Goal: Information Seeking & Learning: Learn about a topic

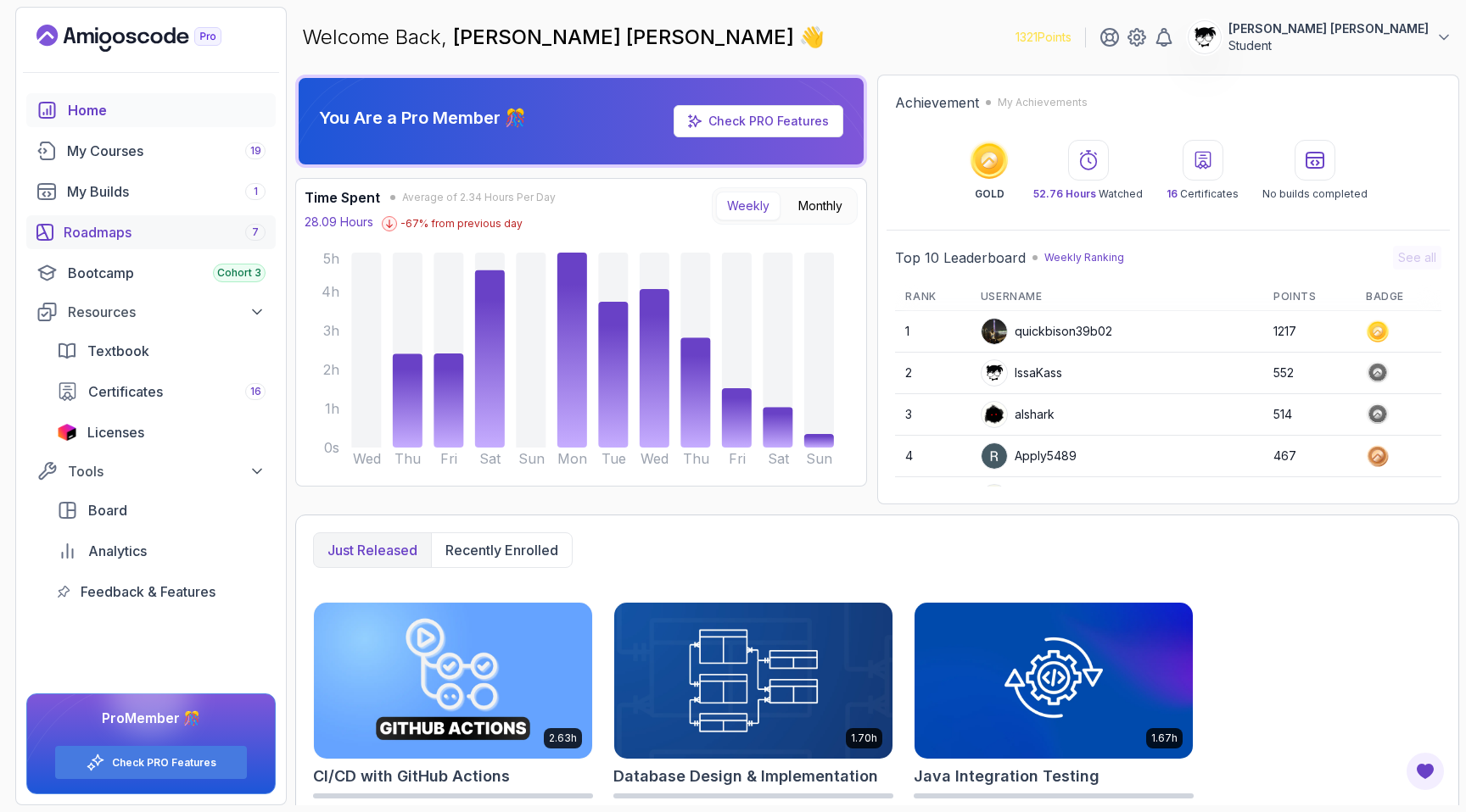
click at [139, 221] on link "Roadmaps 7" at bounding box center [151, 232] width 249 height 34
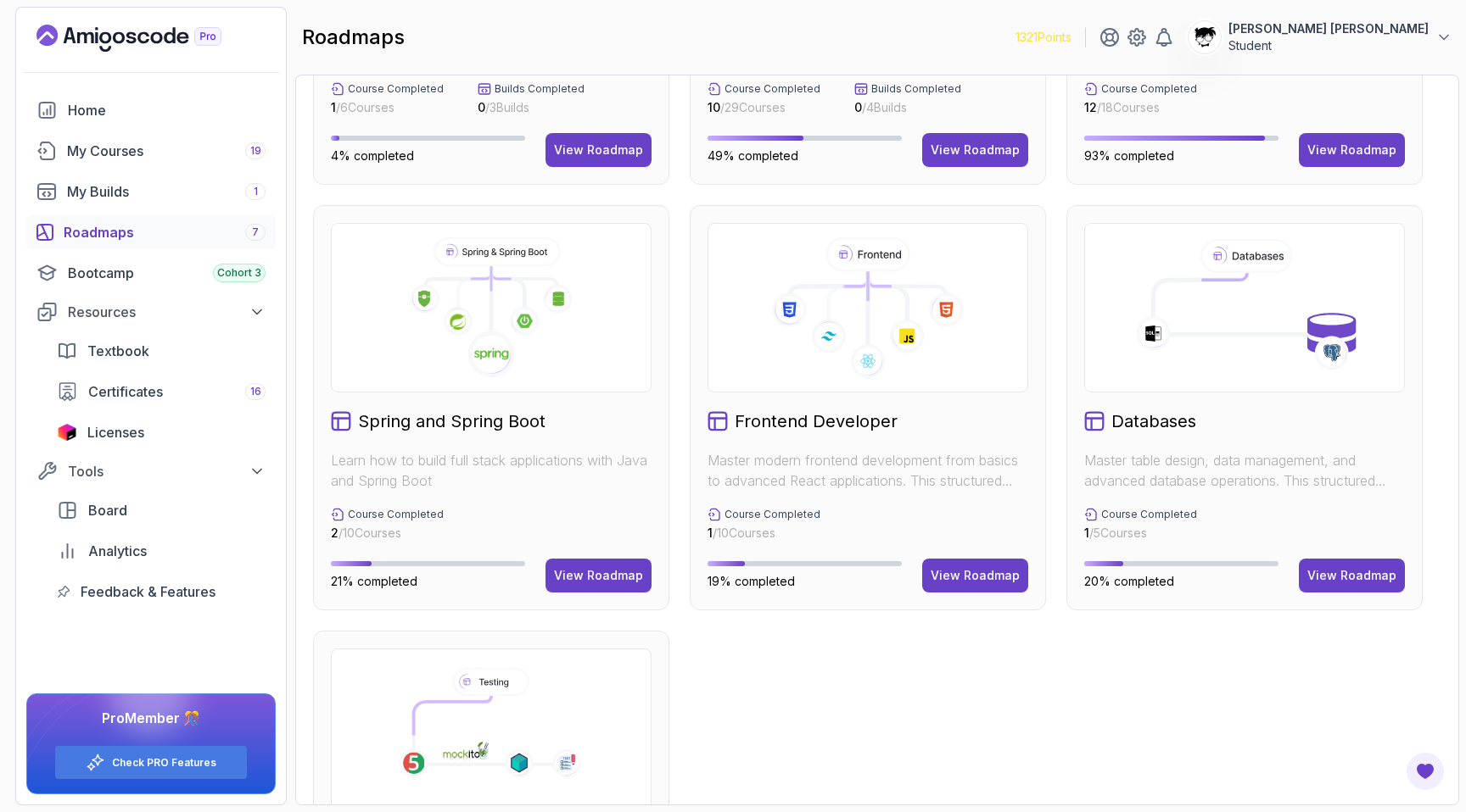
scroll to position [364, 0]
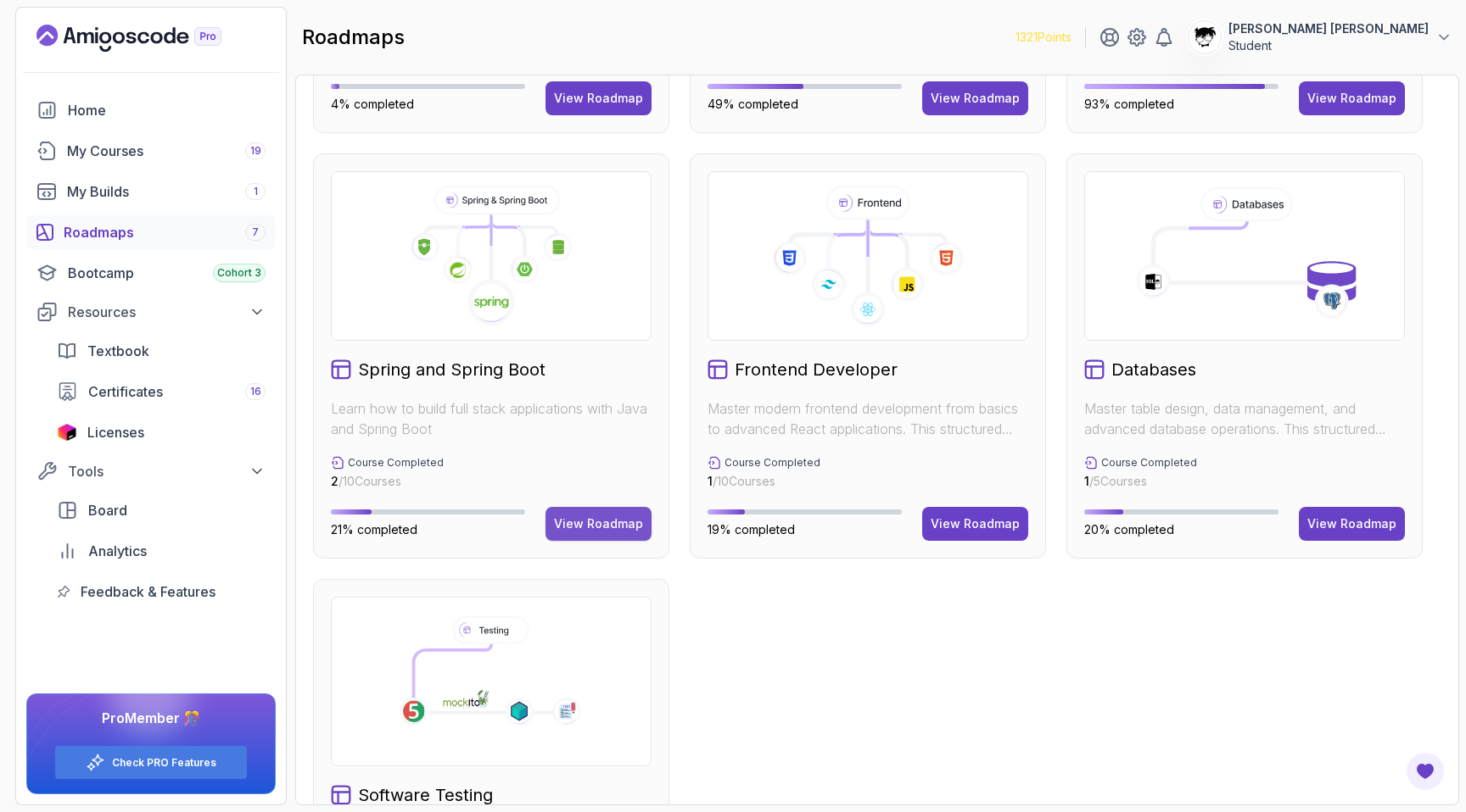
click at [588, 507] on button "View Roadmap" at bounding box center [599, 524] width 106 height 34
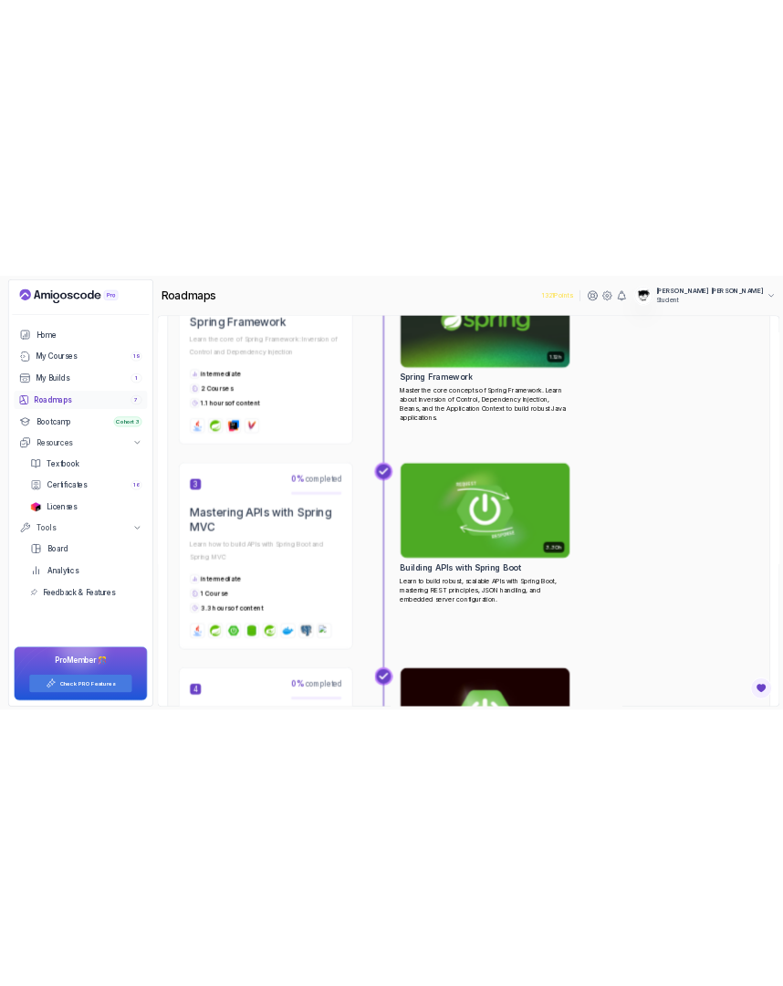
scroll to position [1068, 0]
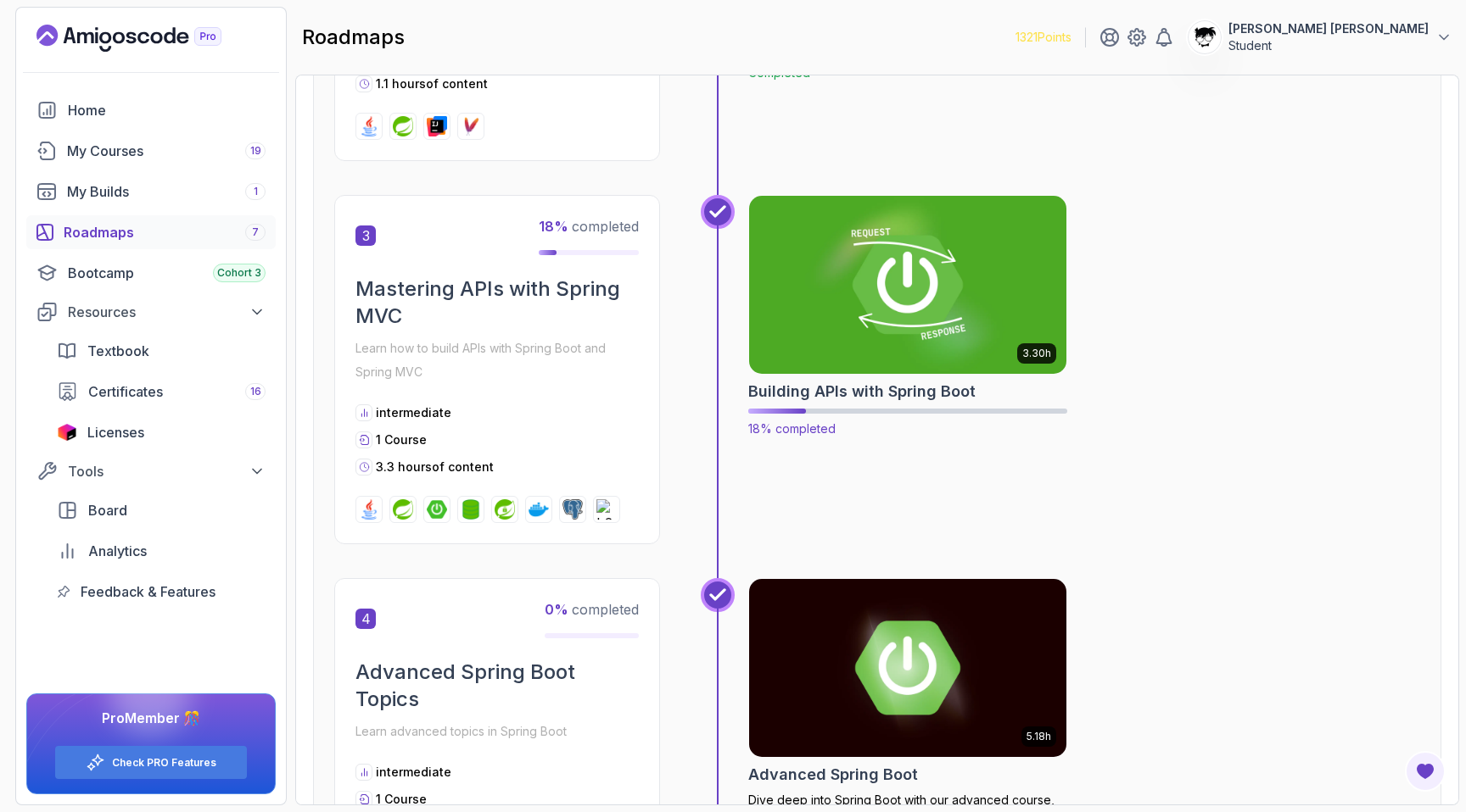
click at [823, 391] on h2 "Building APIs with Spring Boot" at bounding box center [862, 392] width 228 height 24
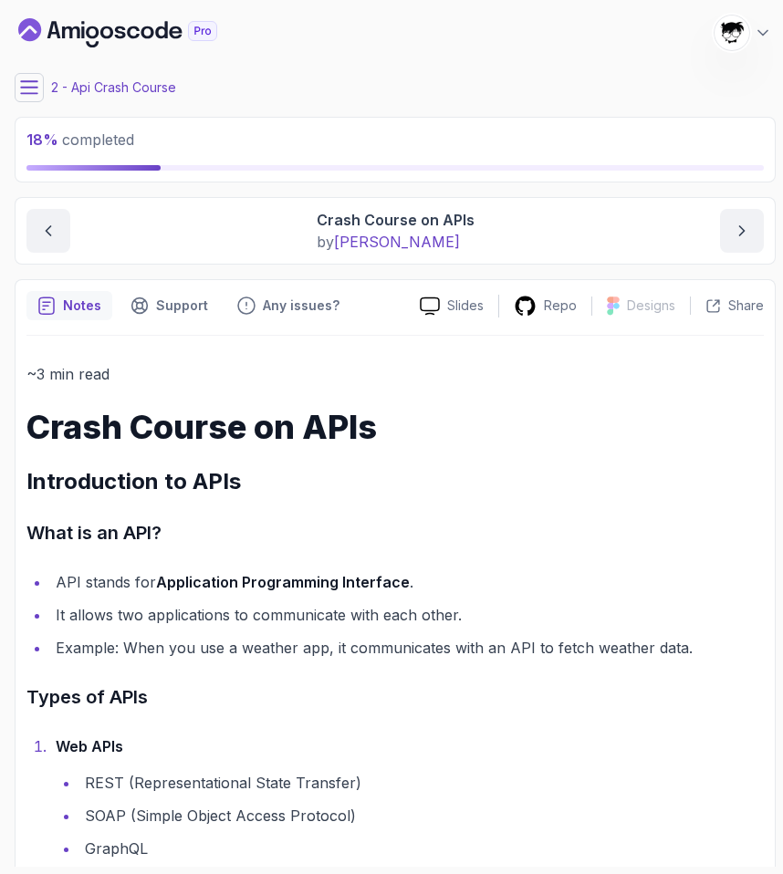
click at [25, 86] on icon at bounding box center [29, 87] width 18 height 18
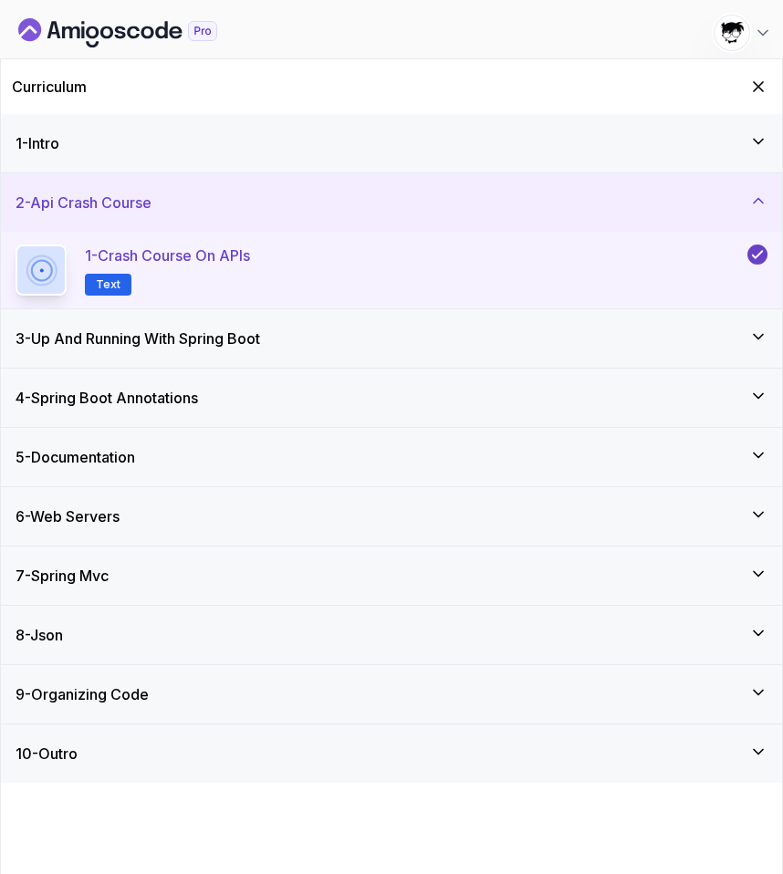
click at [102, 403] on h3 "4 - Spring Boot Annotations" at bounding box center [107, 398] width 183 height 22
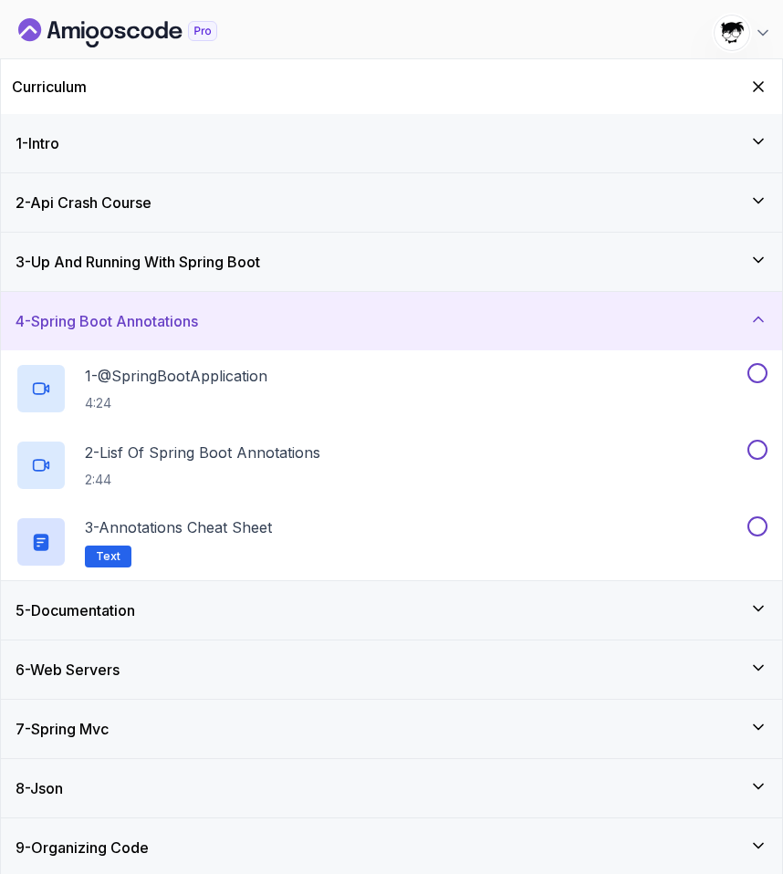
click at [148, 255] on h3 "3 - Up And Running With Spring Boot" at bounding box center [138, 262] width 245 height 22
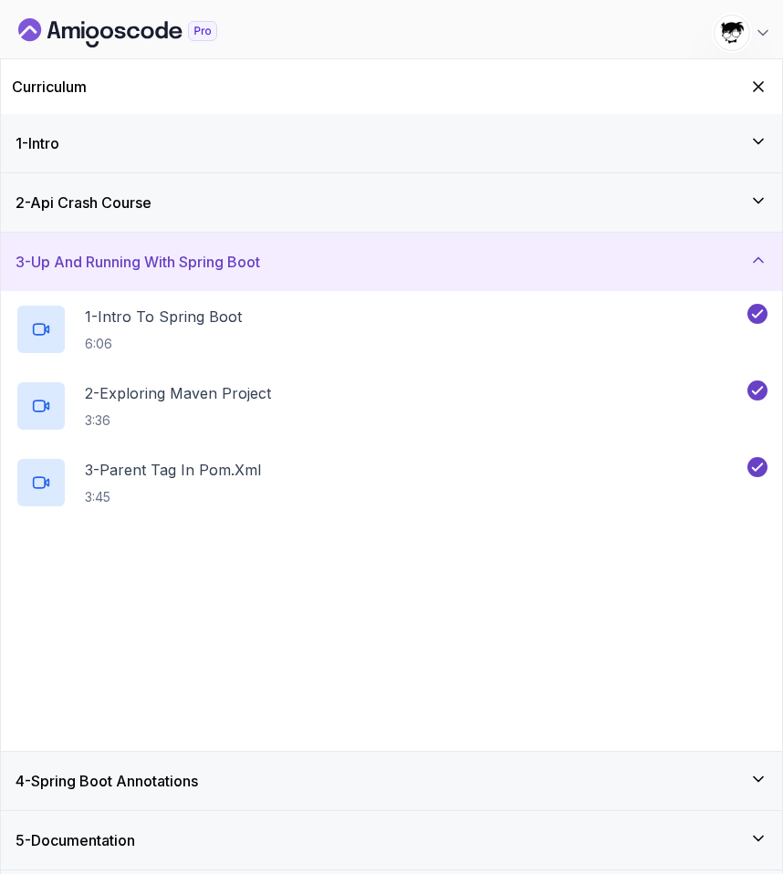
click at [148, 255] on h3 "3 - Up And Running With Spring Boot" at bounding box center [138, 262] width 245 height 22
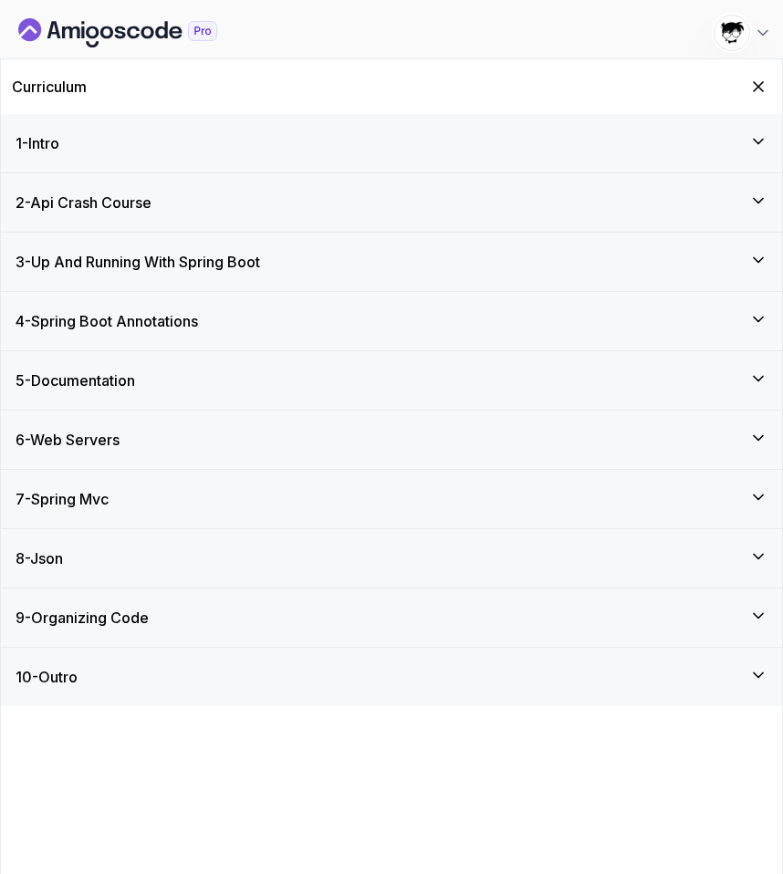
click at [166, 319] on h3 "4 - Spring Boot Annotations" at bounding box center [107, 321] width 183 height 22
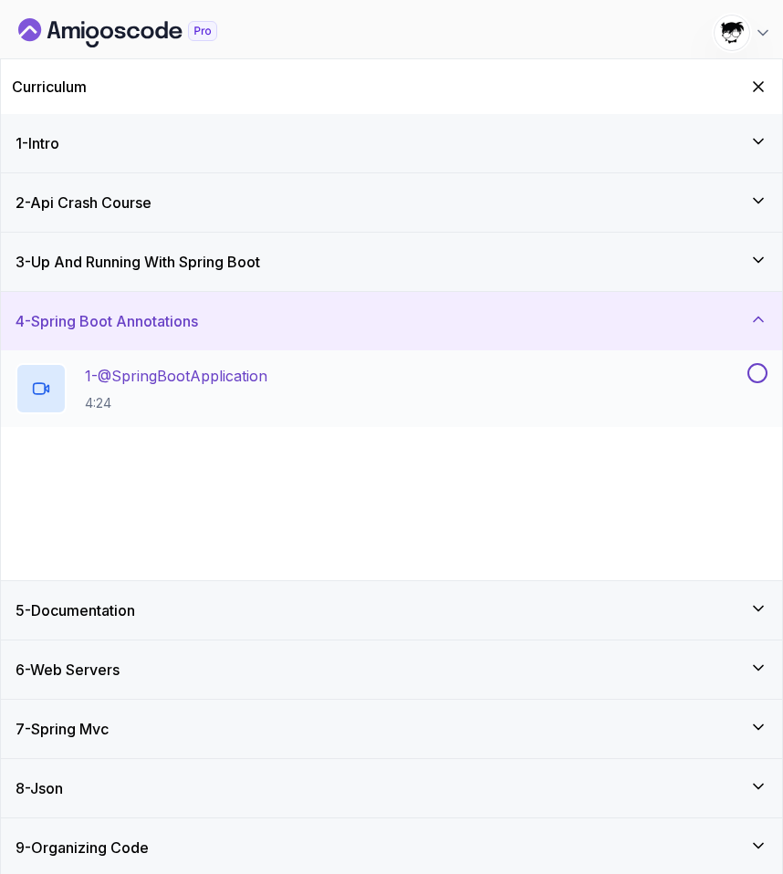
click at [162, 366] on p "1 - @SpringBootApplication" at bounding box center [176, 376] width 183 height 22
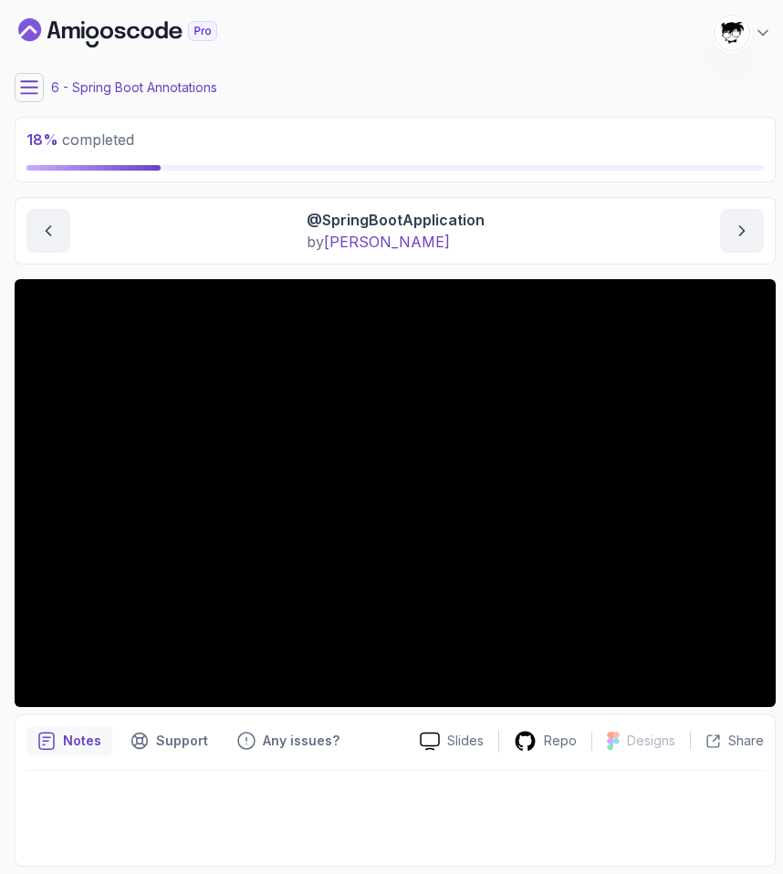
click at [30, 89] on icon at bounding box center [29, 87] width 18 height 18
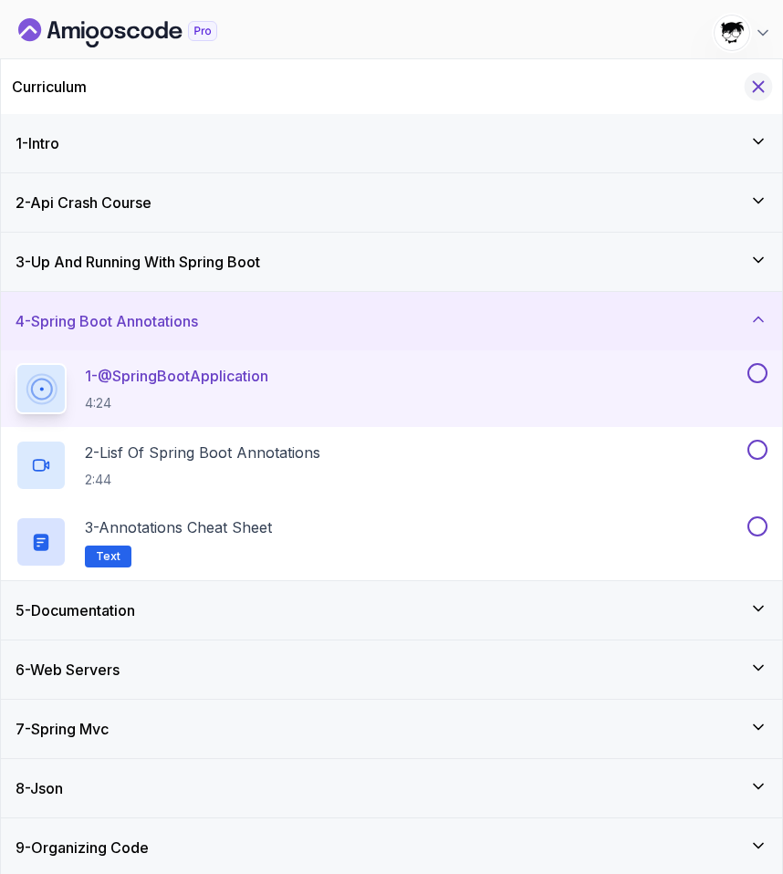
click at [754, 83] on icon "Hide Curriculum for mobile" at bounding box center [758, 87] width 20 height 20
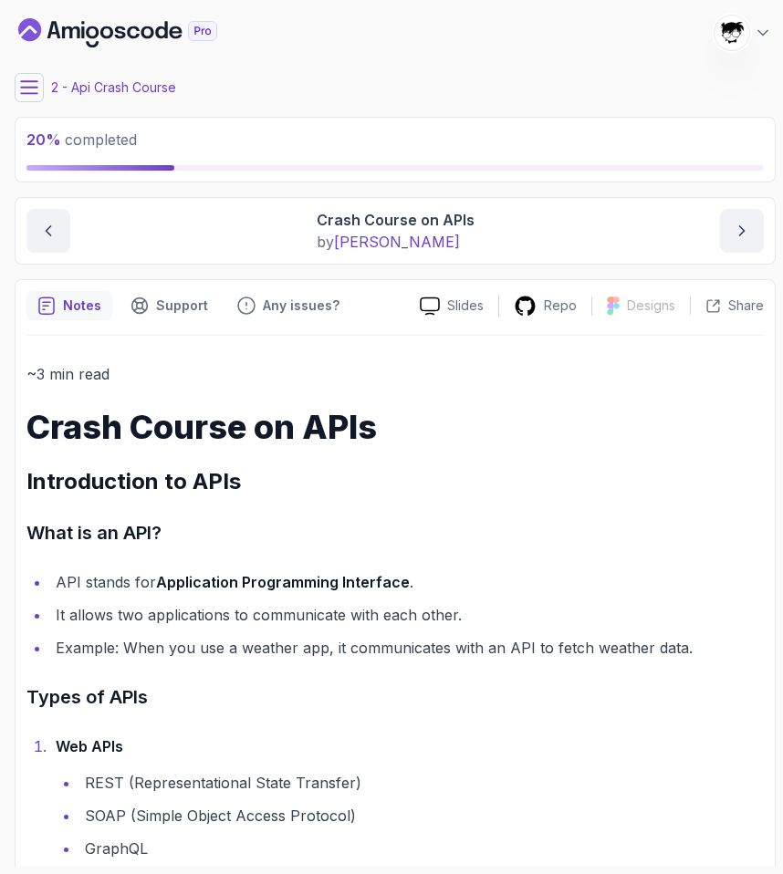
click at [20, 89] on icon at bounding box center [29, 87] width 18 height 18
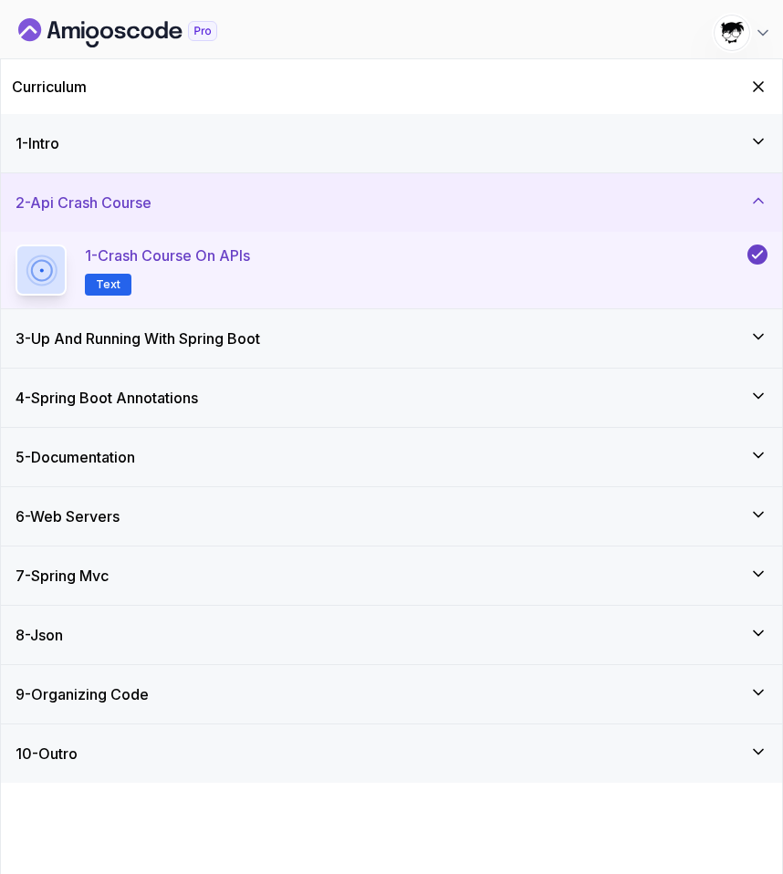
click at [260, 328] on h3 "3 - Up And Running With Spring Boot" at bounding box center [138, 339] width 245 height 22
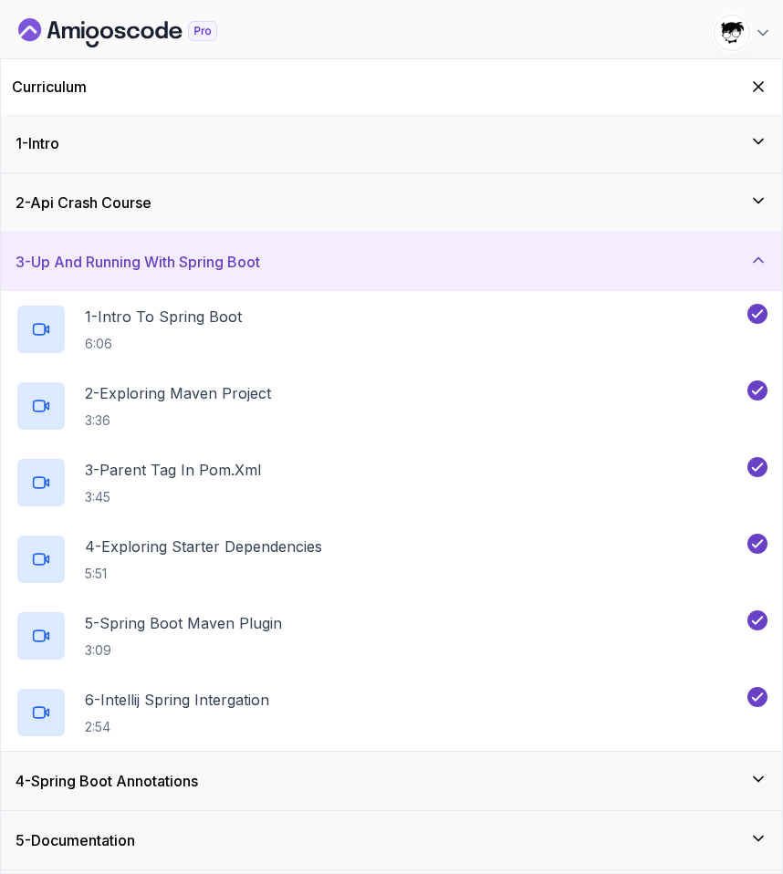
click at [198, 763] on h3 "4 - Spring Boot Annotations" at bounding box center [107, 781] width 183 height 22
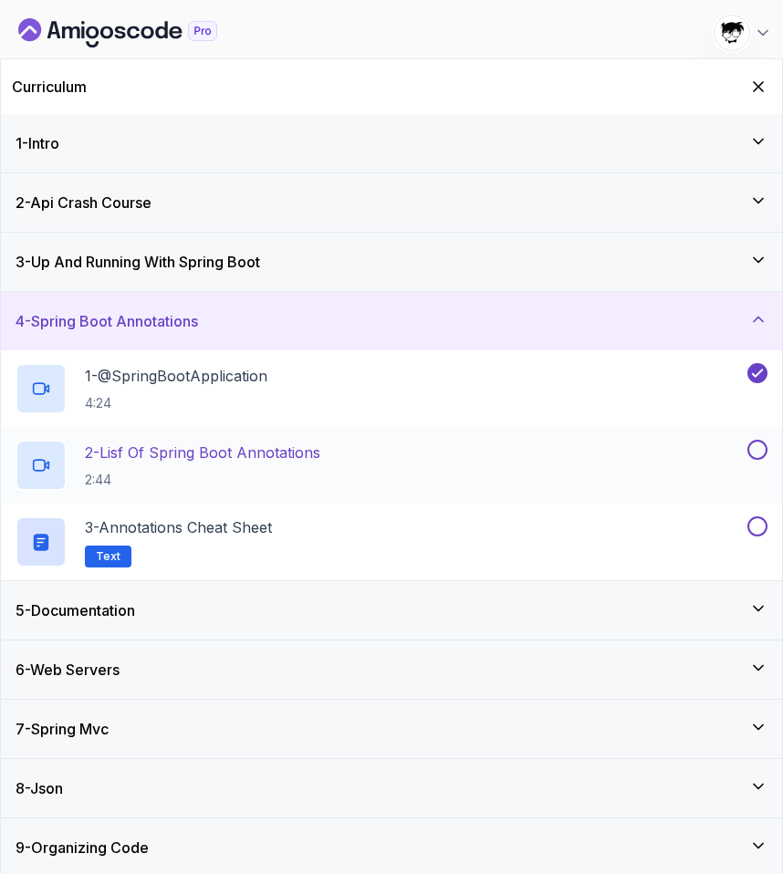
click at [185, 476] on p "2:44" at bounding box center [202, 480] width 235 height 18
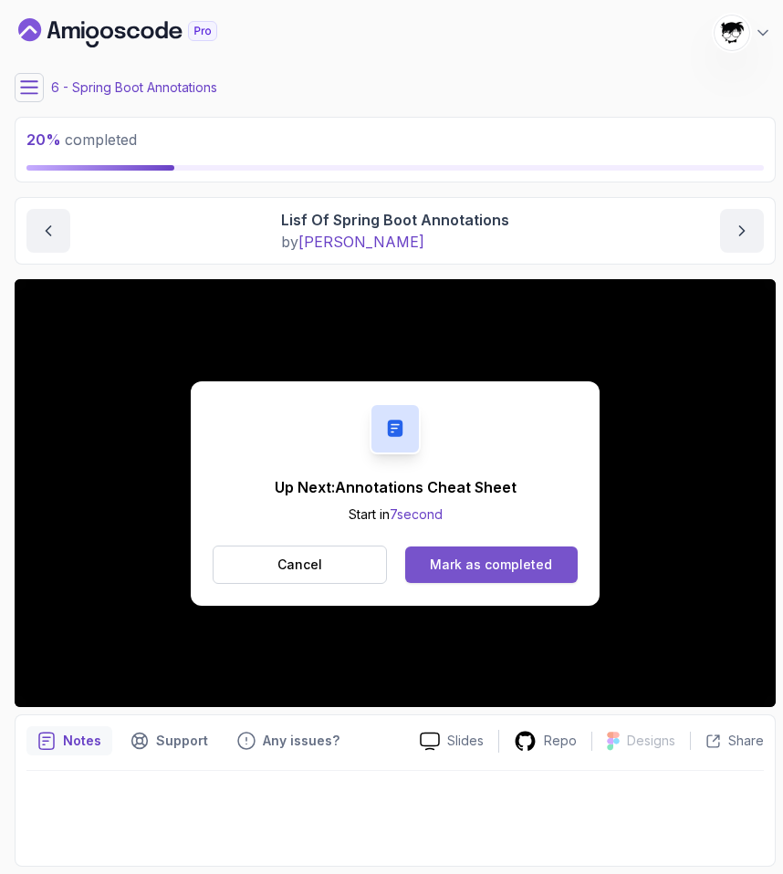
click at [529, 567] on div "Mark as completed" at bounding box center [491, 565] width 122 height 18
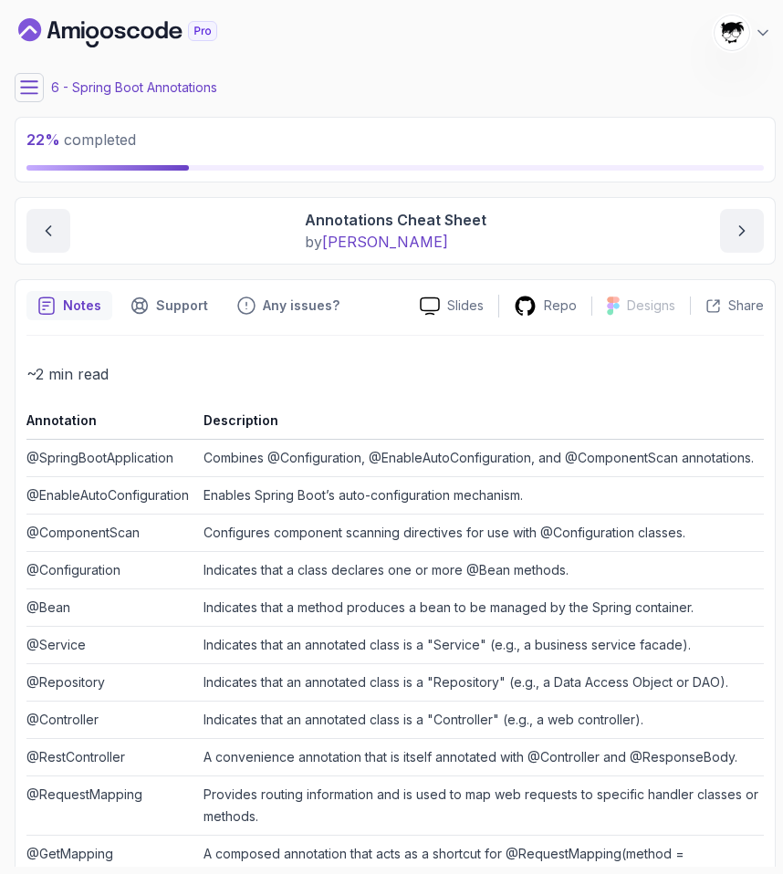
click at [32, 76] on button at bounding box center [29, 87] width 29 height 29
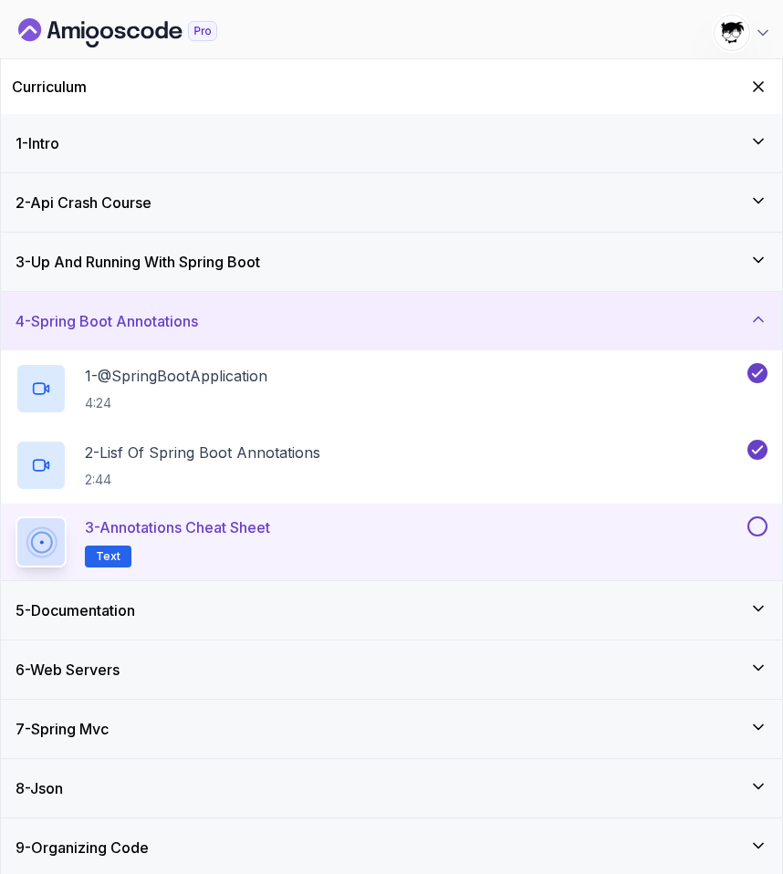
click at [755, 523] on button at bounding box center [758, 527] width 20 height 20
click at [154, 608] on div "5 - Documentation" at bounding box center [392, 611] width 752 height 22
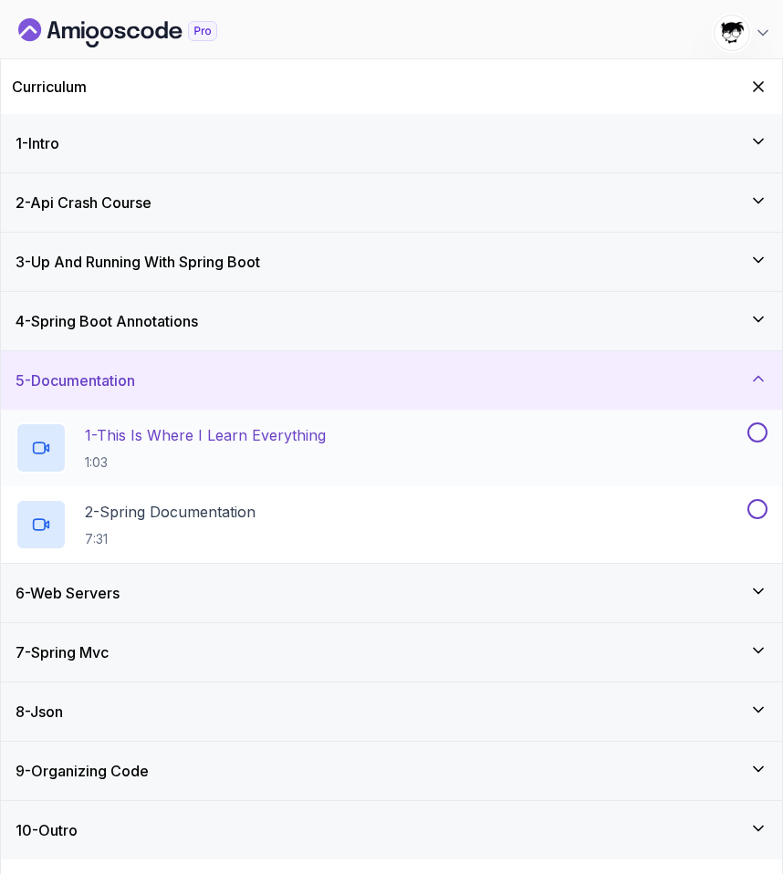
click at [120, 443] on p "1 - This Is Where I Learn Everything" at bounding box center [205, 435] width 241 height 22
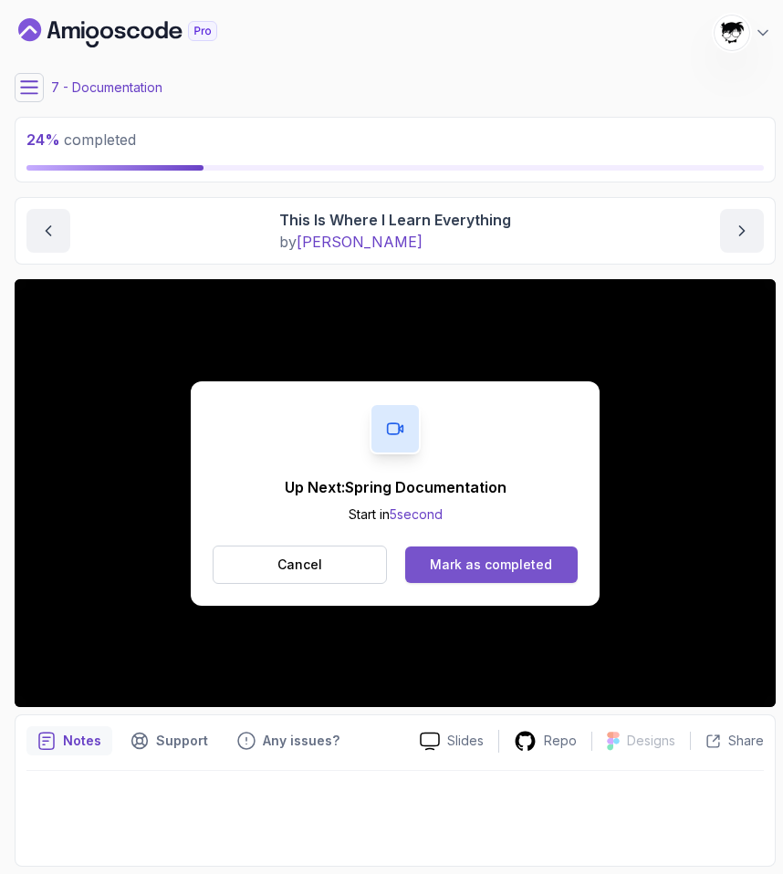
click at [512, 563] on div "Mark as completed" at bounding box center [491, 565] width 122 height 18
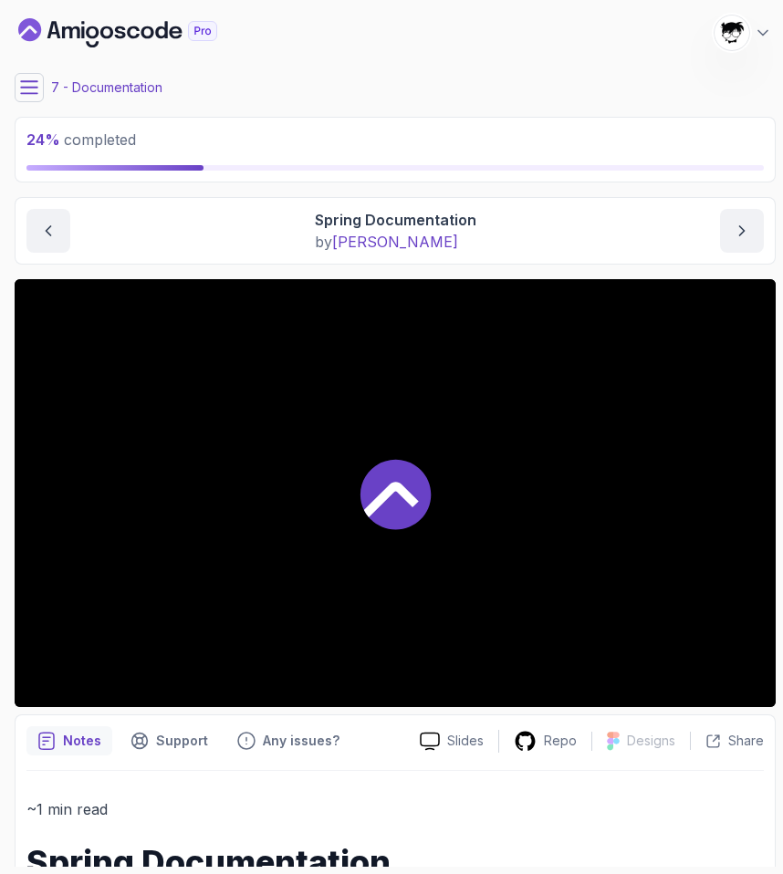
scroll to position [106, 0]
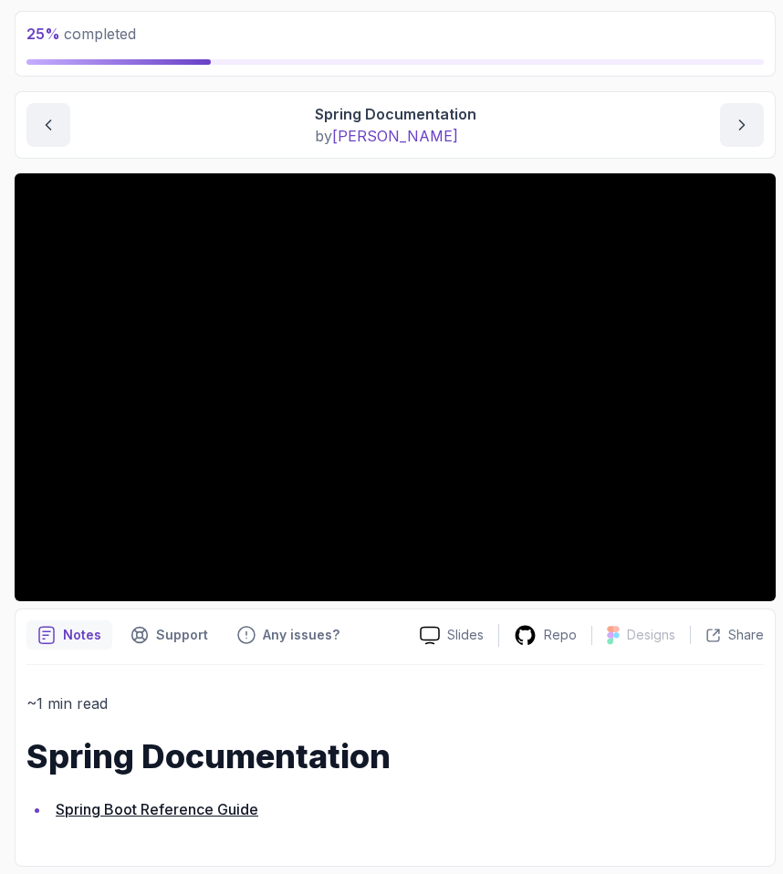
click at [137, 763] on link "Spring Boot Reference Guide" at bounding box center [157, 809] width 203 height 18
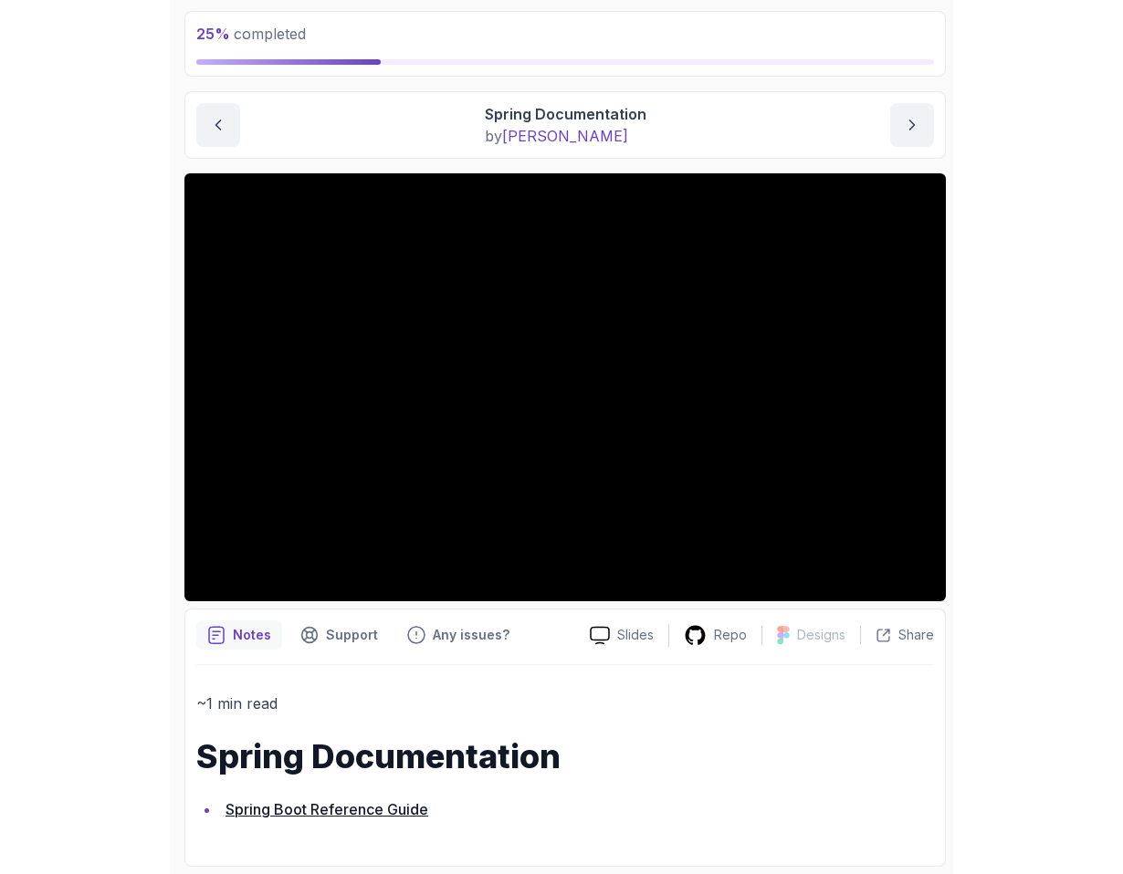
scroll to position [0, 0]
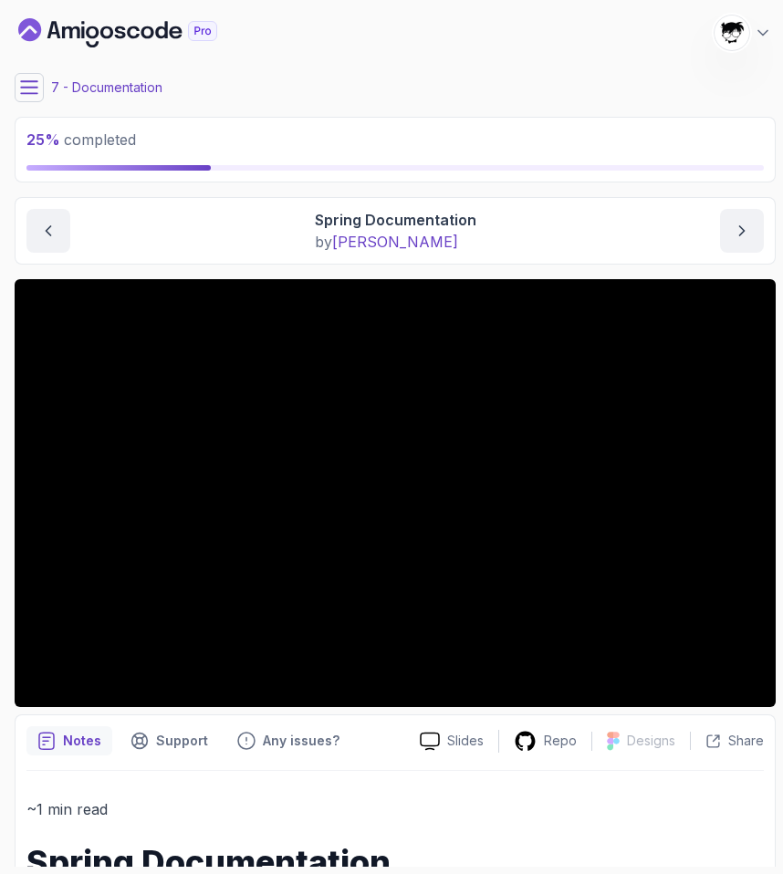
click at [30, 77] on button at bounding box center [29, 87] width 29 height 29
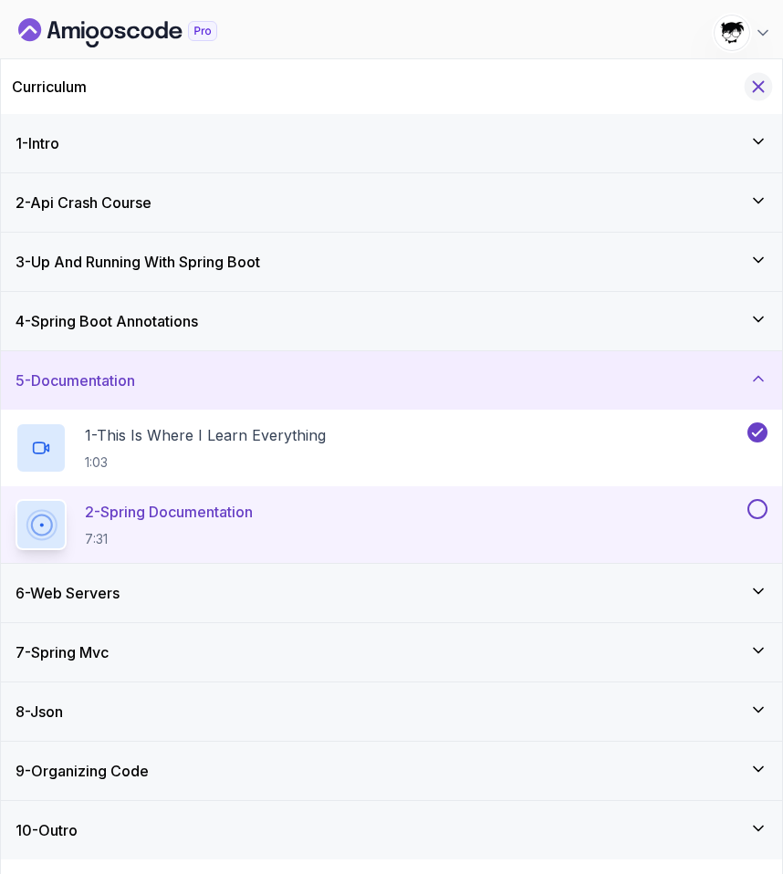
click at [759, 84] on icon "Hide Curriculum for mobile" at bounding box center [759, 87] width 10 height 10
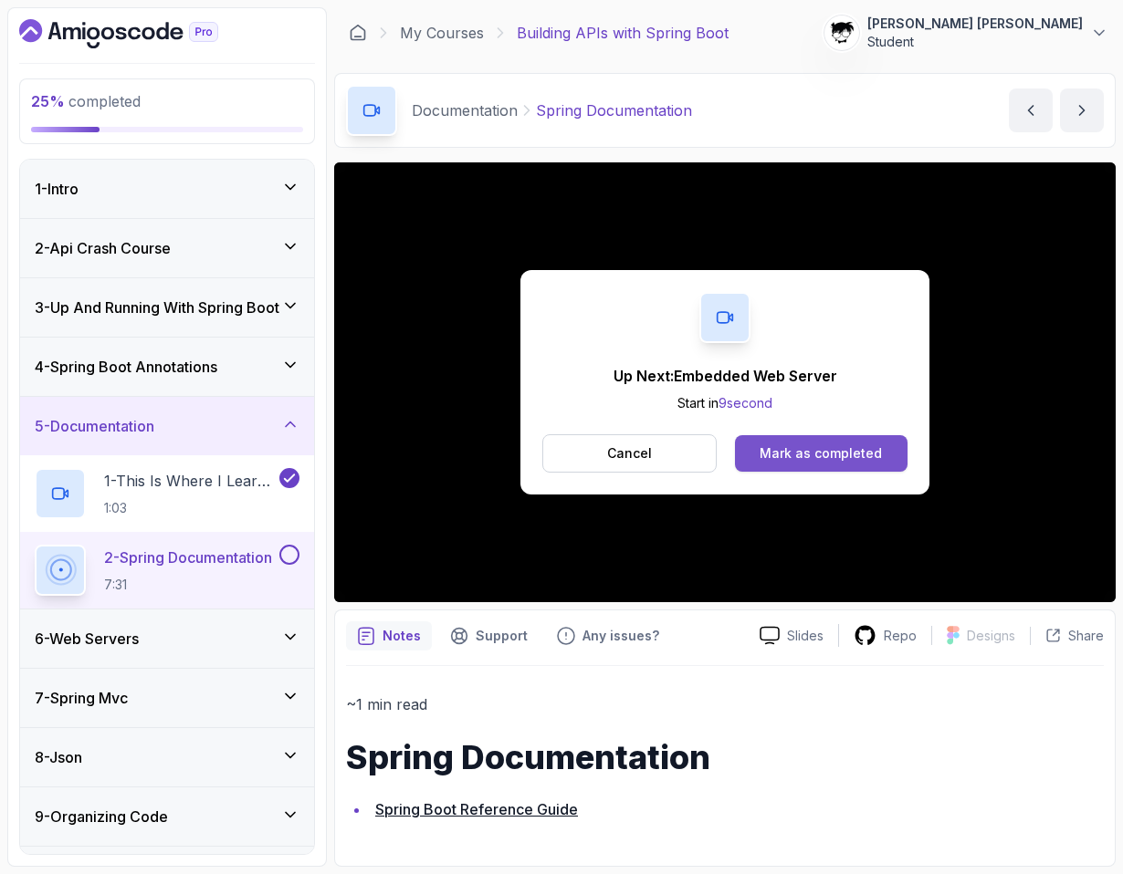
click at [782, 455] on div "Mark as completed" at bounding box center [820, 454] width 122 height 18
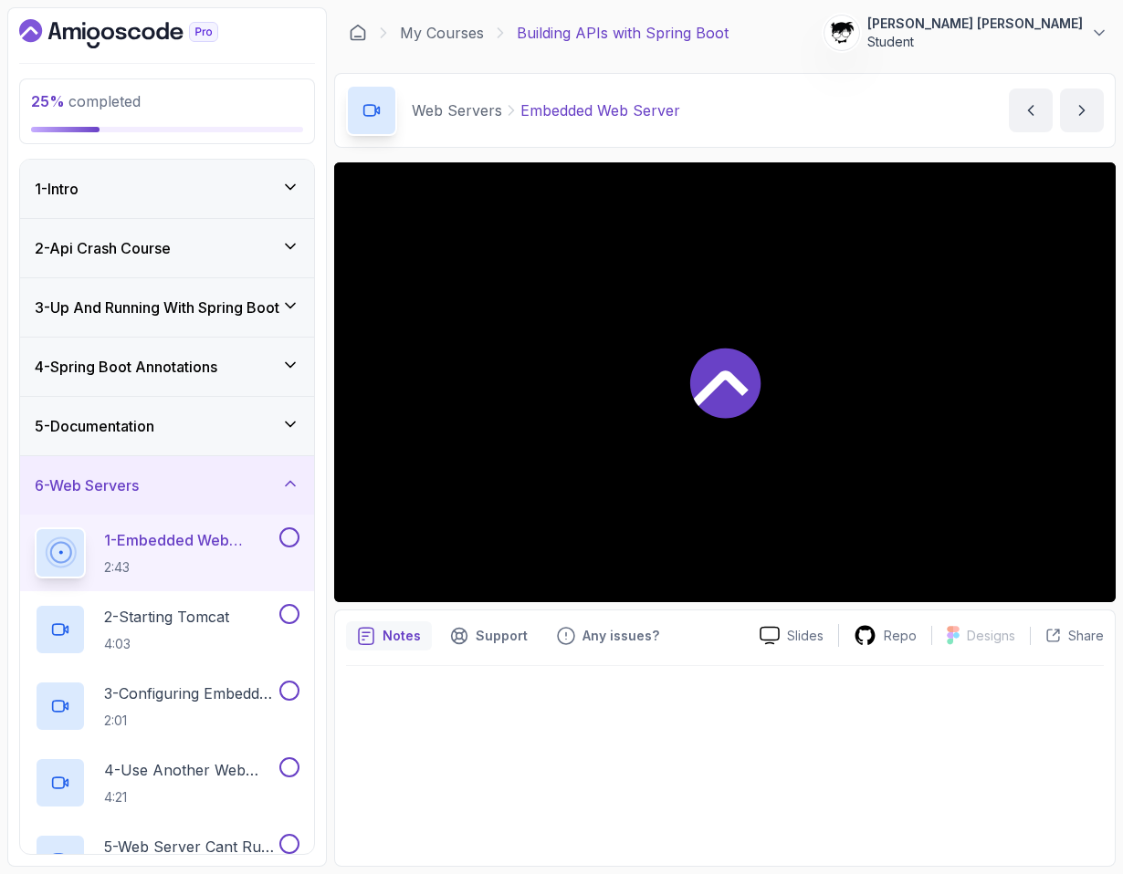
click at [391, 507] on div at bounding box center [724, 382] width 781 height 440
